Goal: Obtain resource: Download file/media

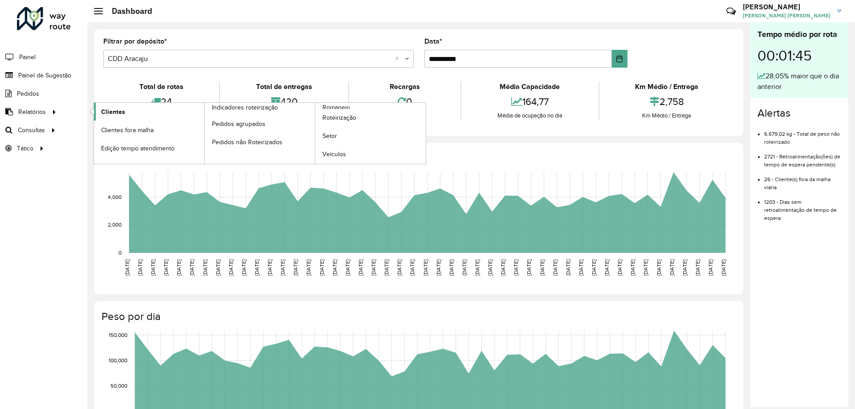
click at [177, 114] on link "Clientes" at bounding box center [149, 112] width 110 height 18
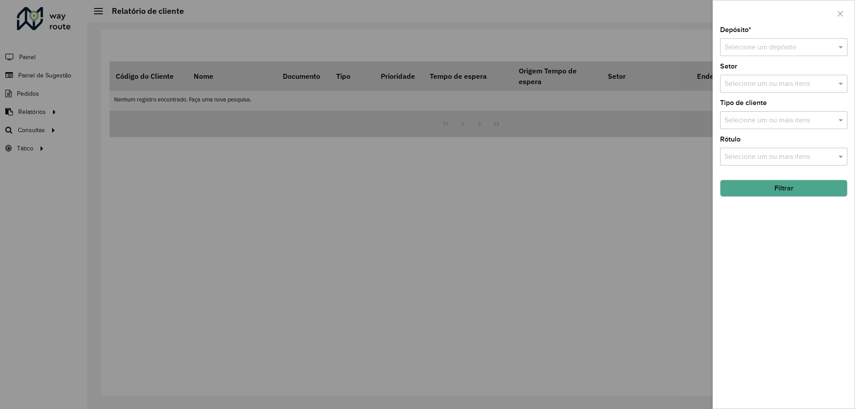
click at [784, 49] on input "text" at bounding box center [775, 47] width 101 height 11
click at [753, 87] on span "CDD Aracaju" at bounding box center [744, 88] width 40 height 8
click at [781, 187] on button "Filtrar" at bounding box center [783, 188] width 127 height 17
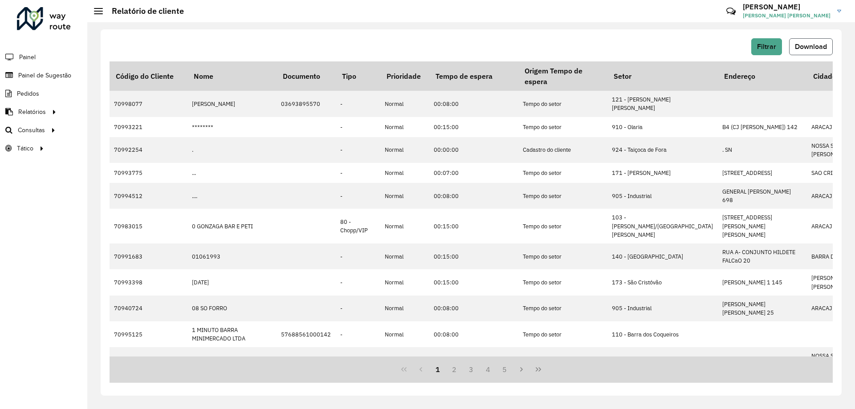
click at [803, 47] on span "Download" at bounding box center [811, 47] width 32 height 8
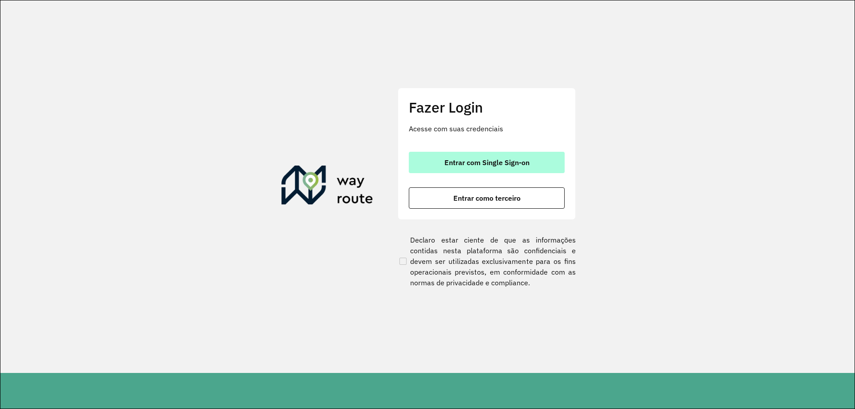
click at [441, 159] on button "Entrar com Single Sign-on" at bounding box center [487, 162] width 156 height 21
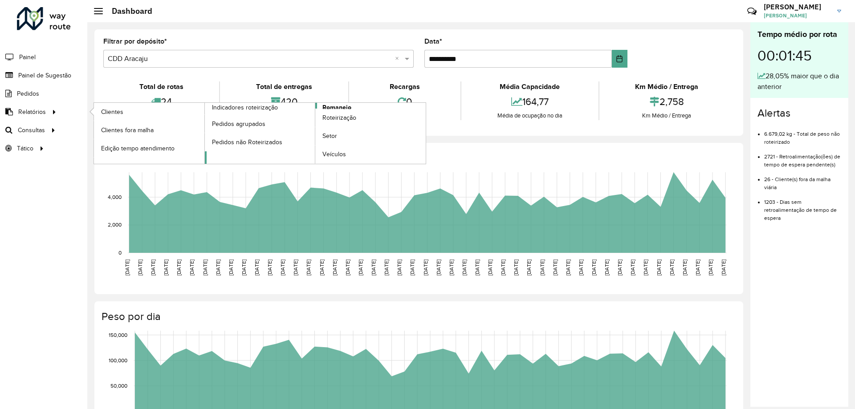
click at [326, 108] on span "Romaneio" at bounding box center [336, 107] width 29 height 9
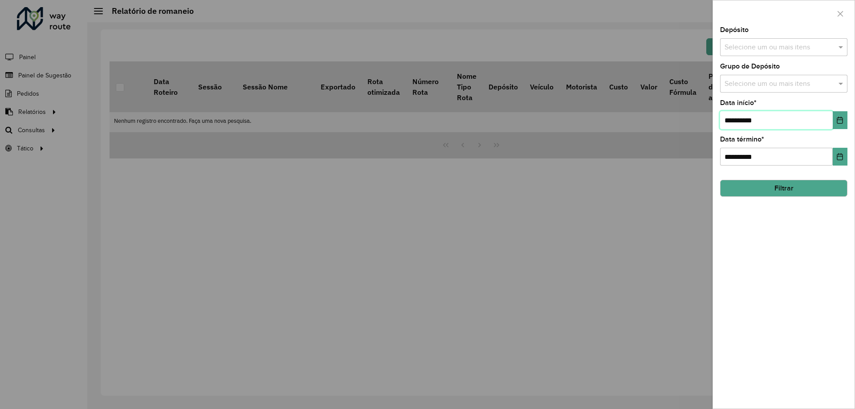
click at [772, 119] on input "**********" at bounding box center [776, 120] width 113 height 18
click at [835, 120] on button "Choose Date" at bounding box center [840, 120] width 15 height 18
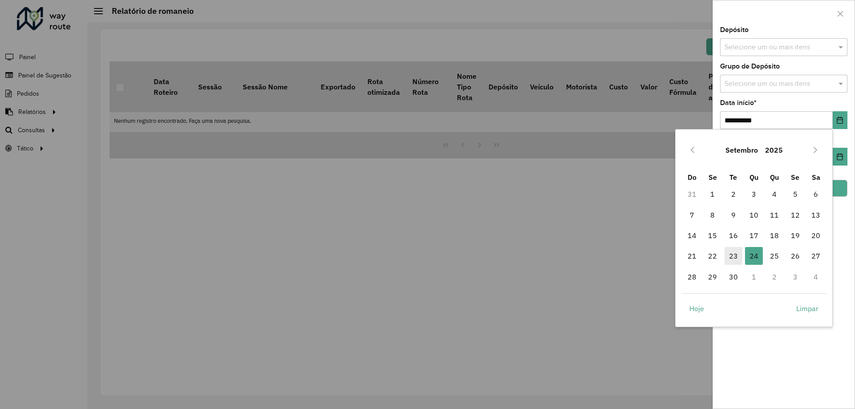
click at [733, 260] on span "23" at bounding box center [734, 256] width 18 height 18
type input "**********"
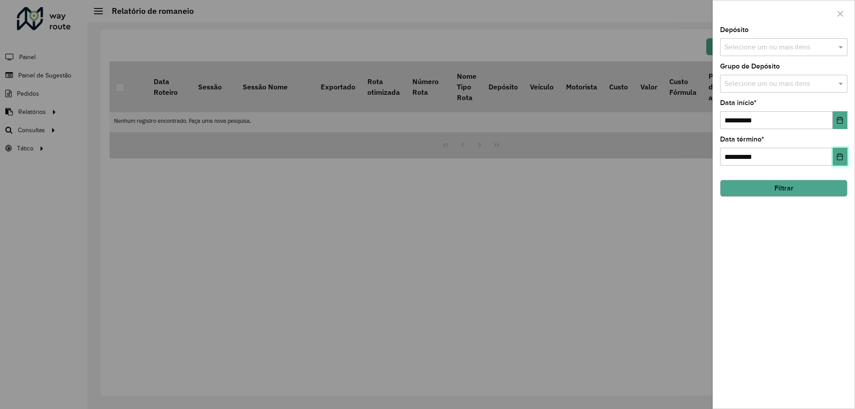
click at [840, 152] on button "Choose Date" at bounding box center [840, 157] width 15 height 18
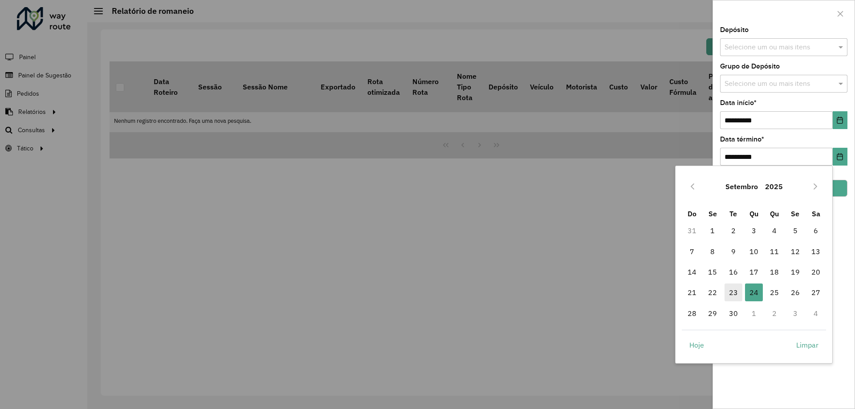
click at [735, 293] on span "23" at bounding box center [734, 293] width 18 height 18
type input "**********"
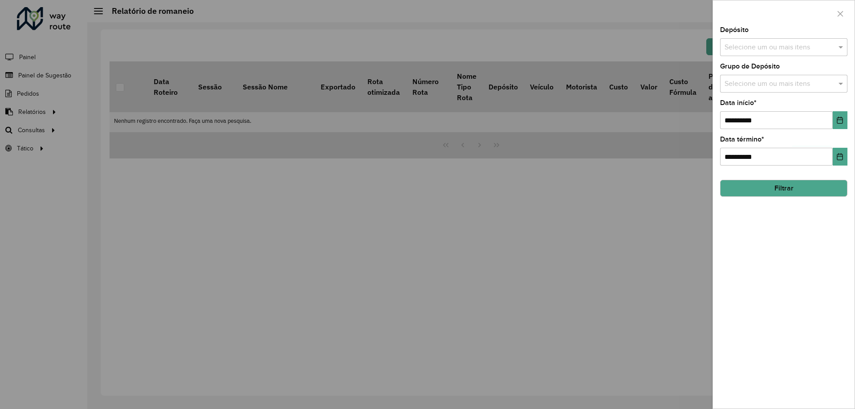
click at [759, 192] on button "Filtrar" at bounding box center [783, 188] width 127 height 17
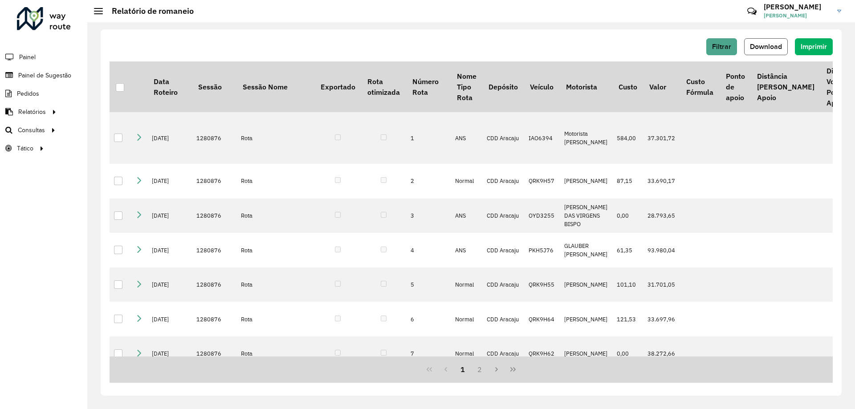
click at [760, 49] on span "Download" at bounding box center [766, 47] width 32 height 8
